Goal: Task Accomplishment & Management: Manage account settings

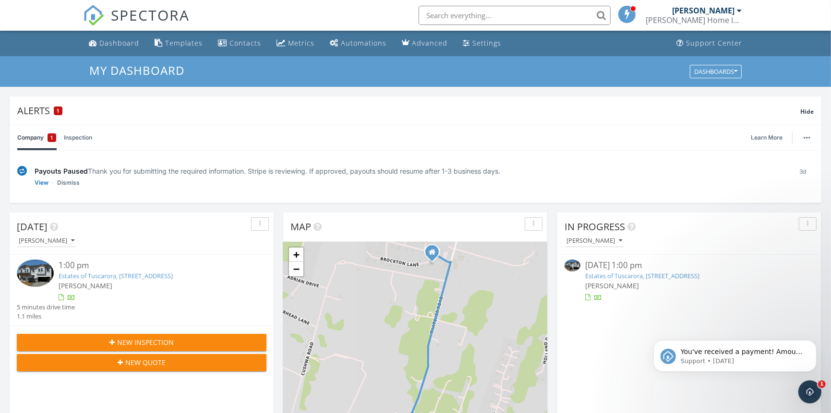
click at [73, 272] on link "Estates of Tuscarora, Lot# 23, Martinsburg, WV 25403" at bounding box center [116, 276] width 114 height 9
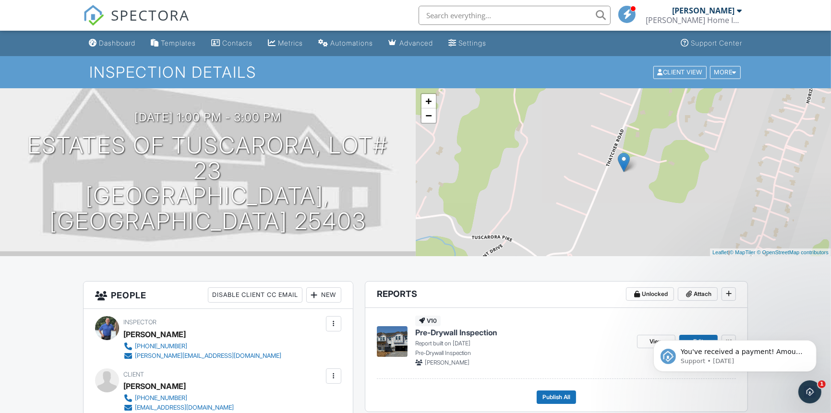
scroll to position [70, 0]
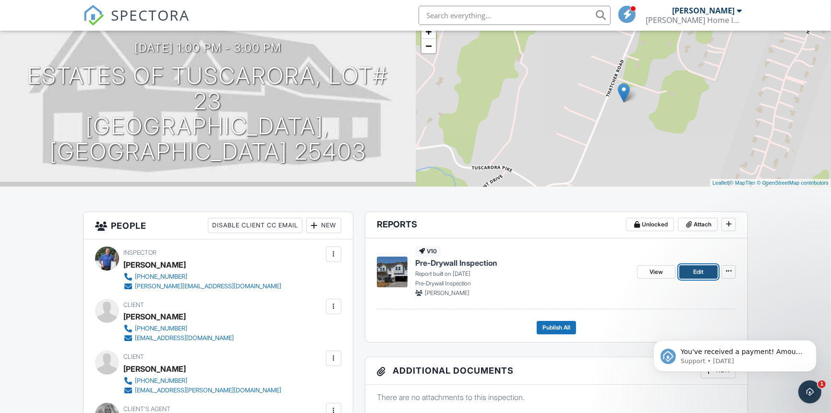
click at [696, 275] on span "Edit" at bounding box center [698, 272] width 10 height 10
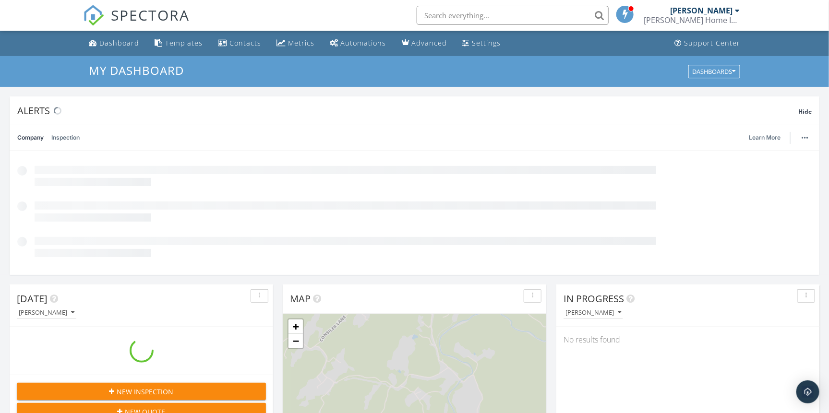
scroll to position [873, 829]
